Goal: Task Accomplishment & Management: Complete application form

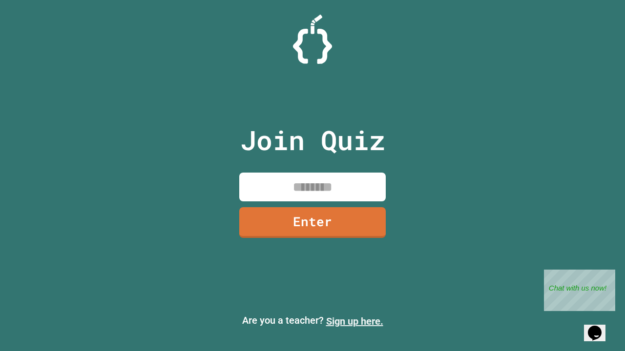
click at [354, 322] on link "Sign up here." at bounding box center [354, 322] width 57 height 12
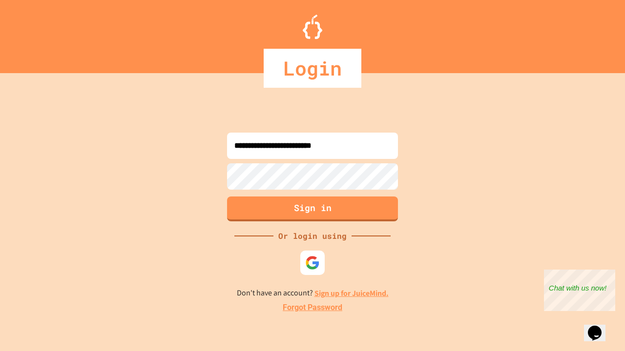
type input "**********"
